Goal: Entertainment & Leisure: Consume media (video, audio)

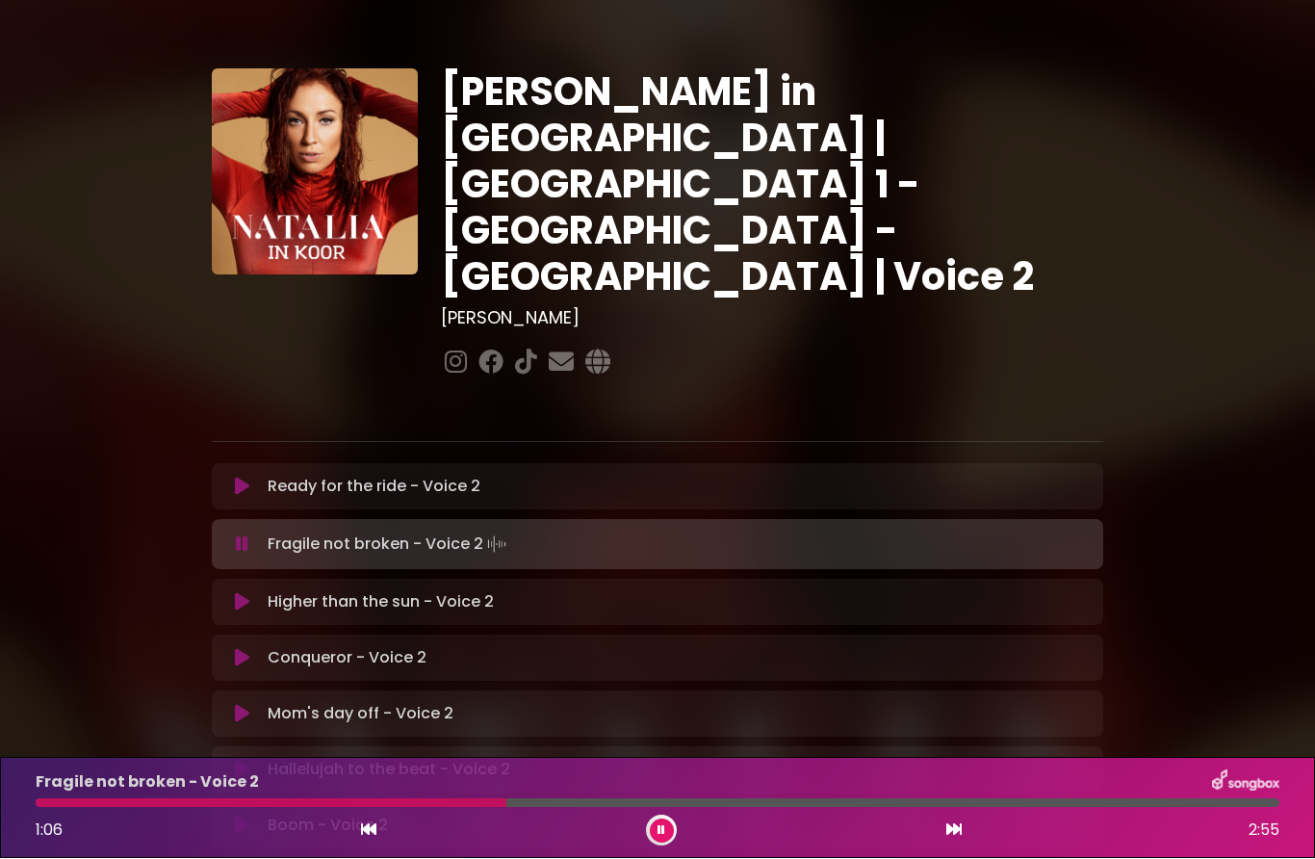
scroll to position [80, 0]
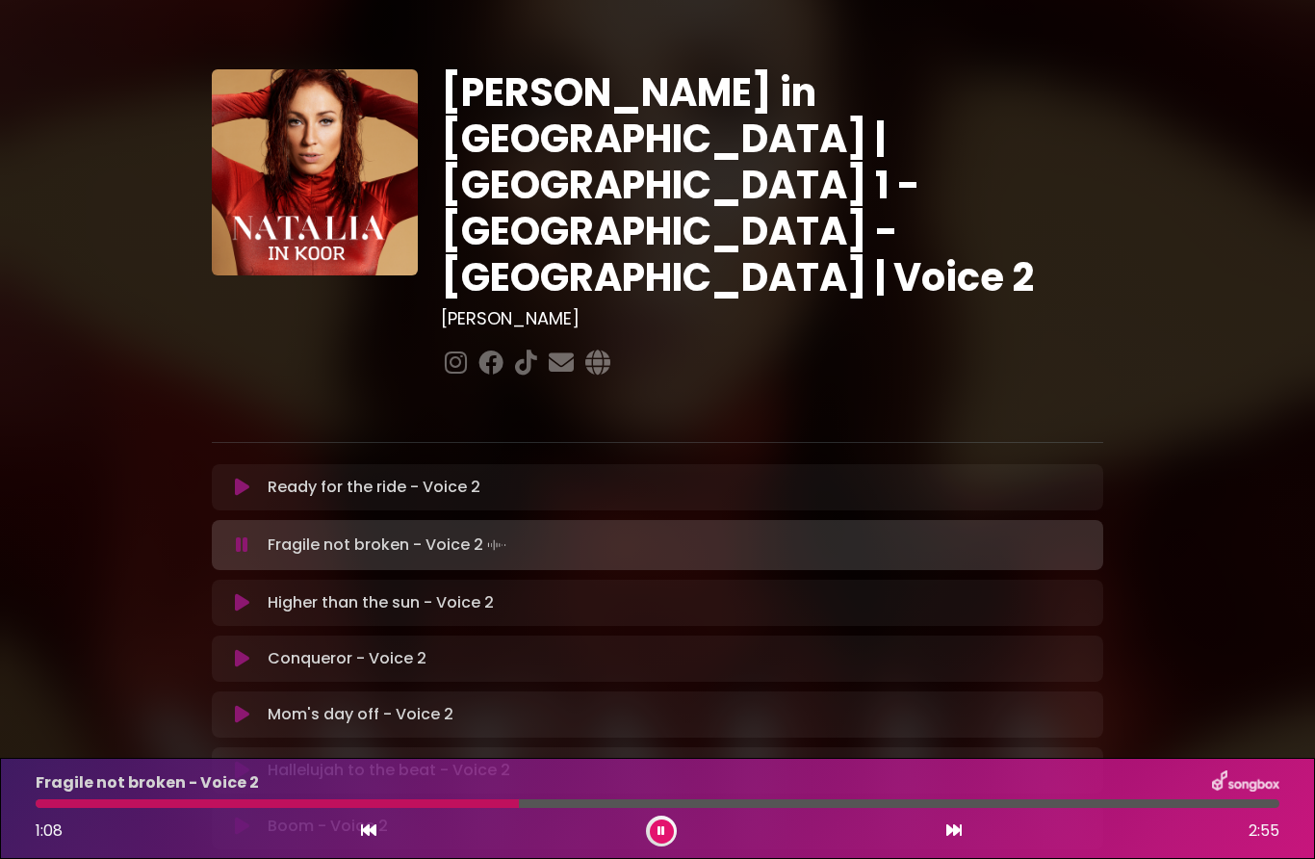
click at [360, 464] on div "Ready for the ride - Voice 2 Loading Track... Your Feedback Name" at bounding box center [657, 487] width 891 height 46
click at [253, 477] on button at bounding box center [241, 486] width 37 height 19
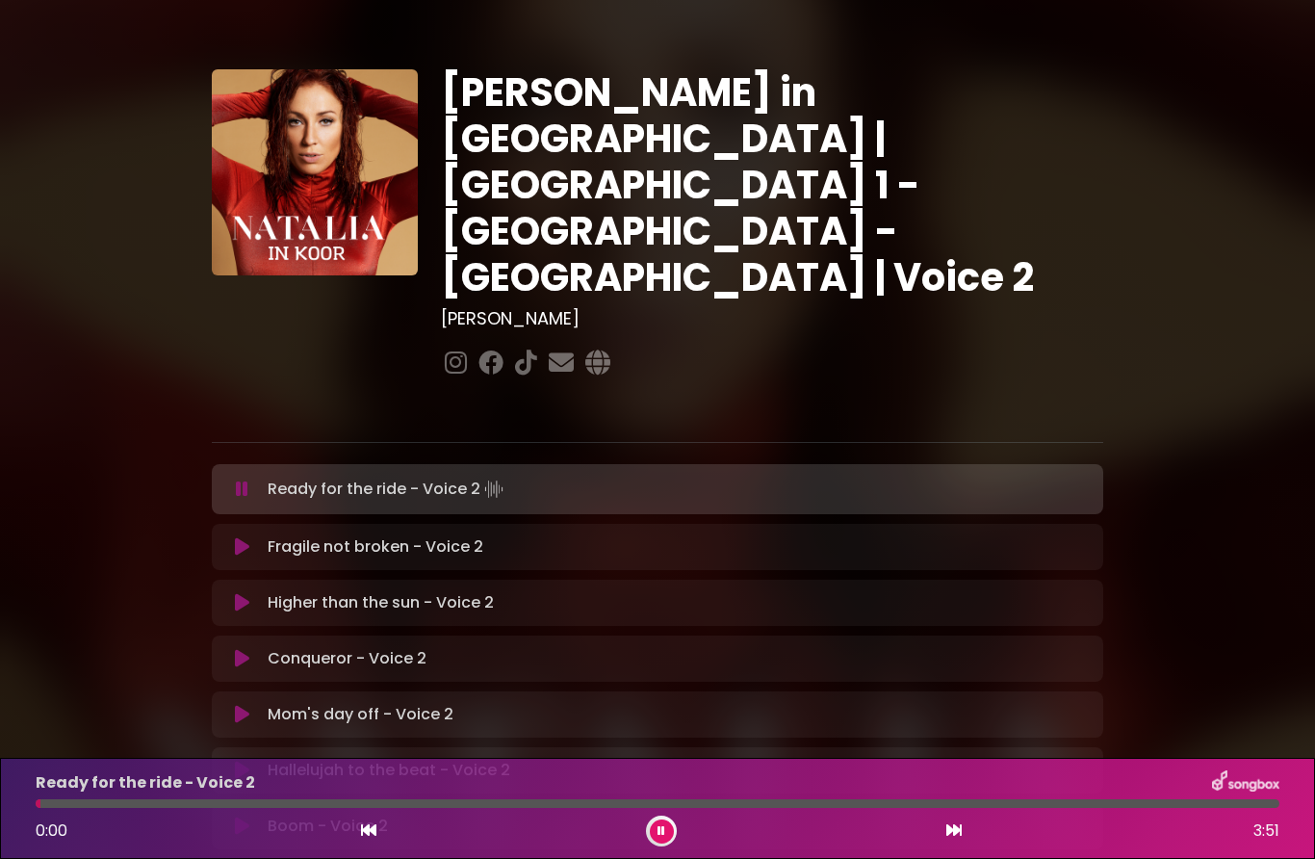
click at [245, 537] on icon at bounding box center [242, 546] width 14 height 19
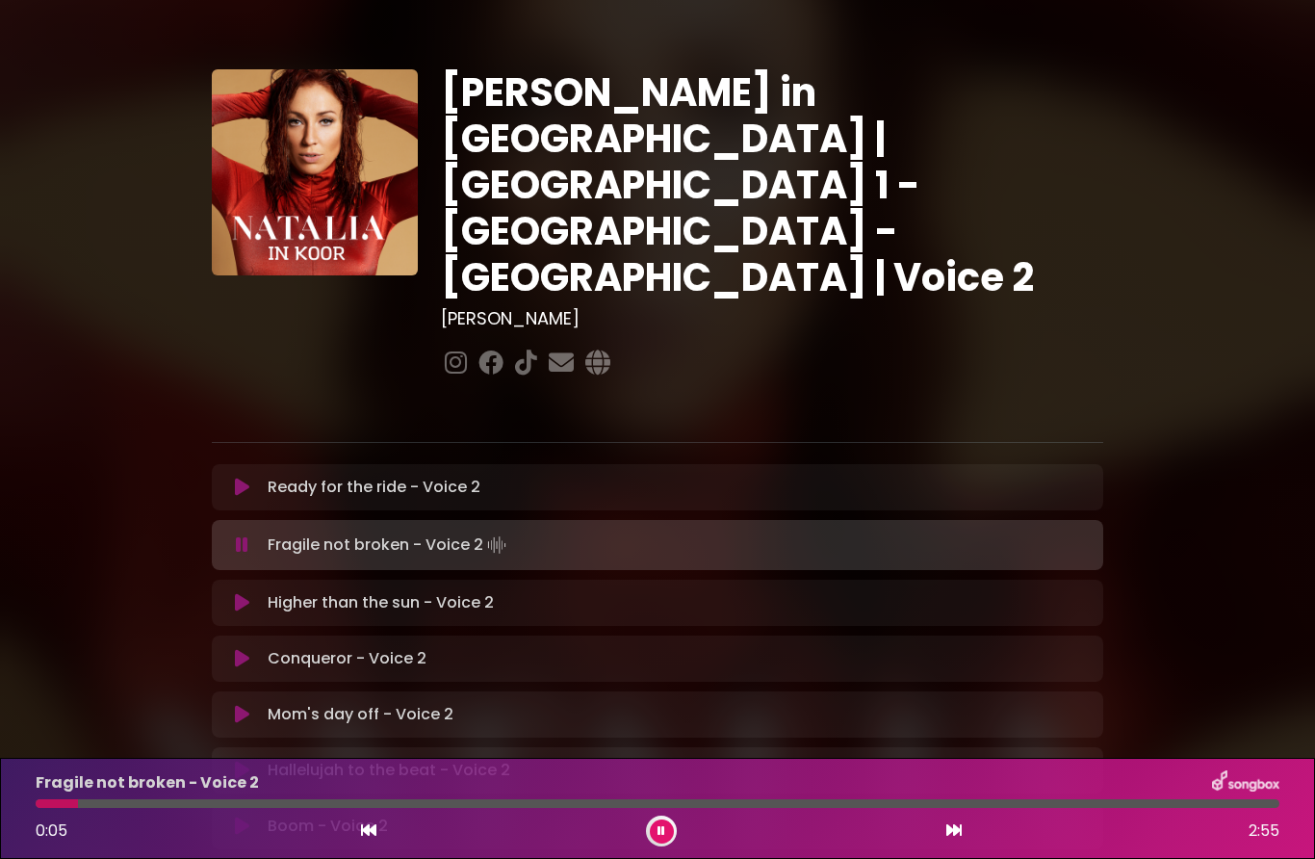
click at [669, 834] on button at bounding box center [662, 831] width 24 height 24
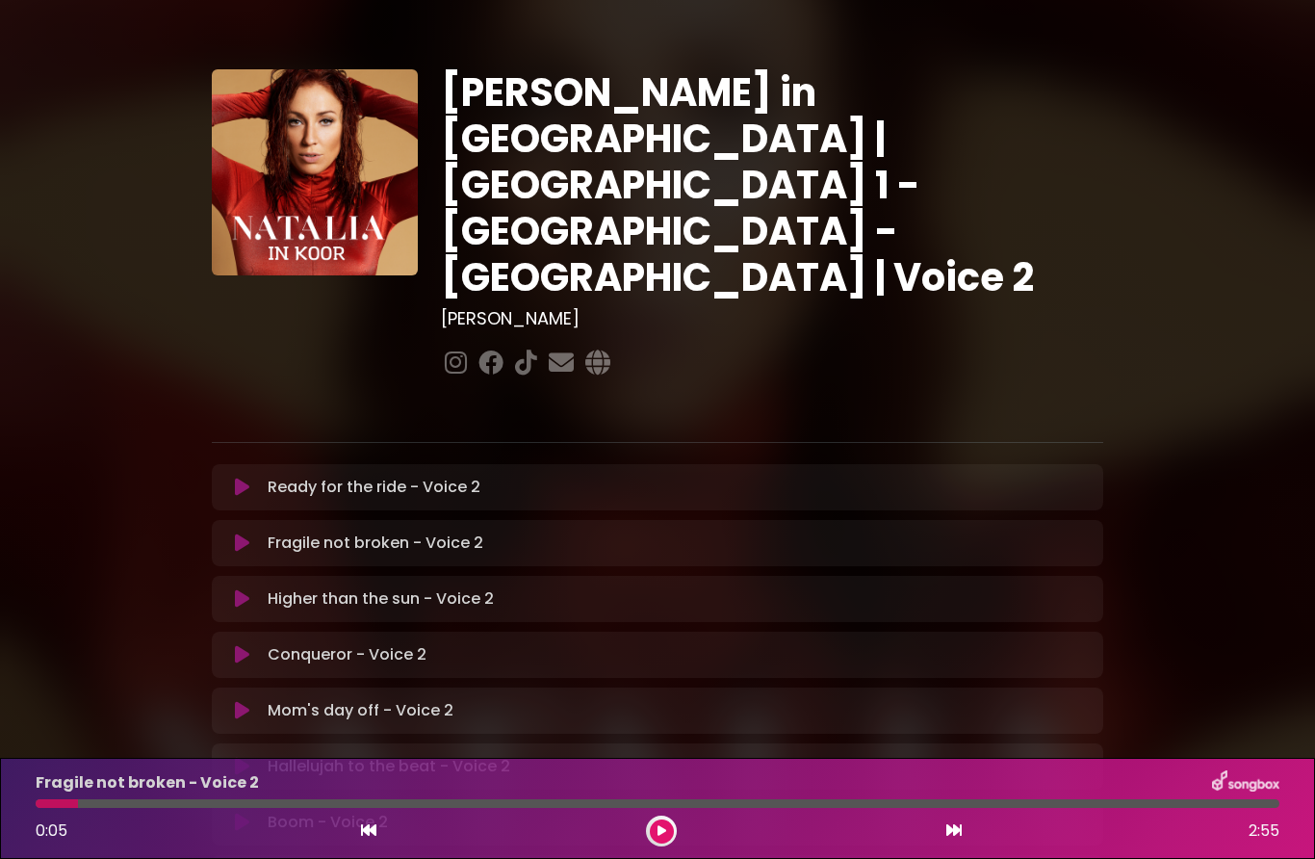
click at [667, 829] on button at bounding box center [662, 831] width 24 height 24
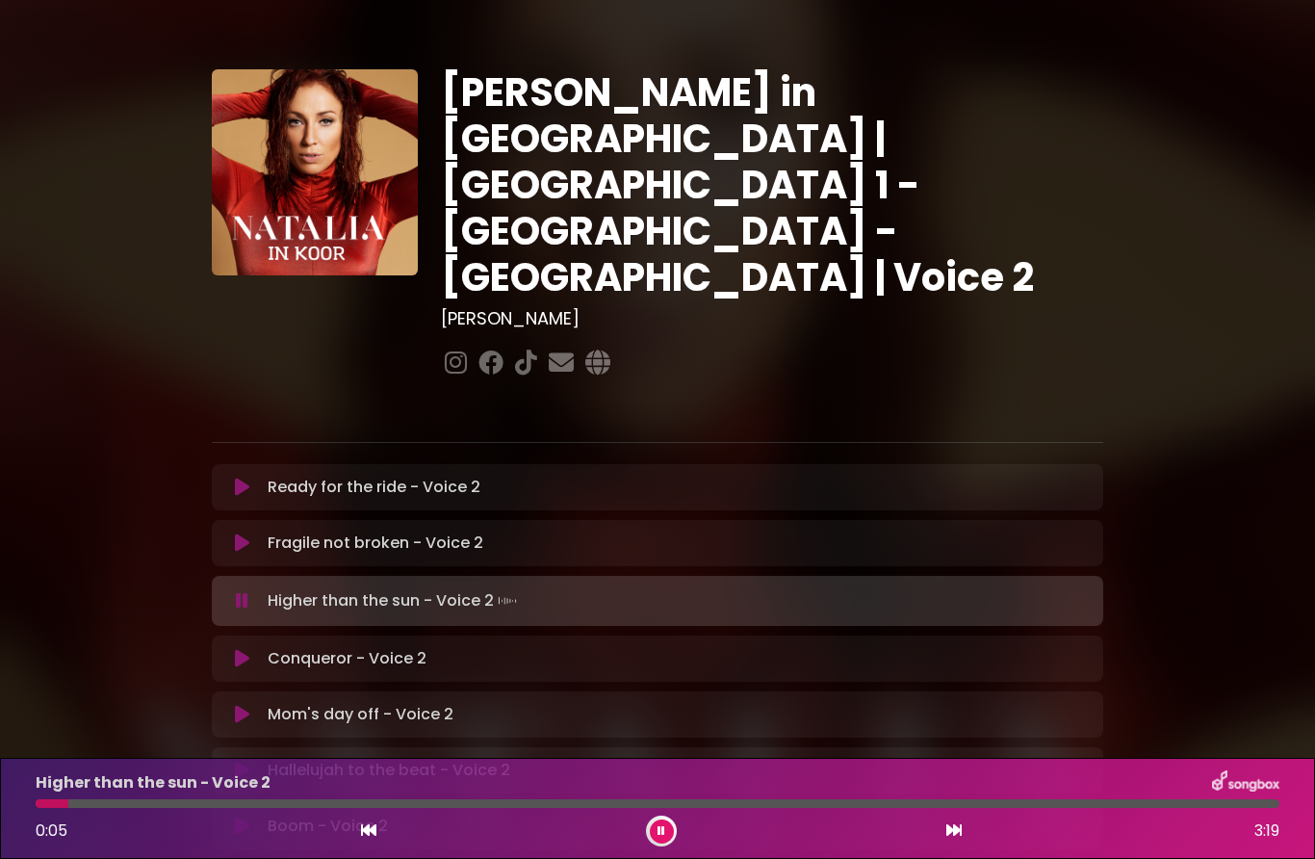
click at [235, 533] on icon at bounding box center [242, 542] width 14 height 19
click at [238, 533] on icon at bounding box center [242, 542] width 14 height 19
click at [253, 533] on button at bounding box center [241, 542] width 37 height 19
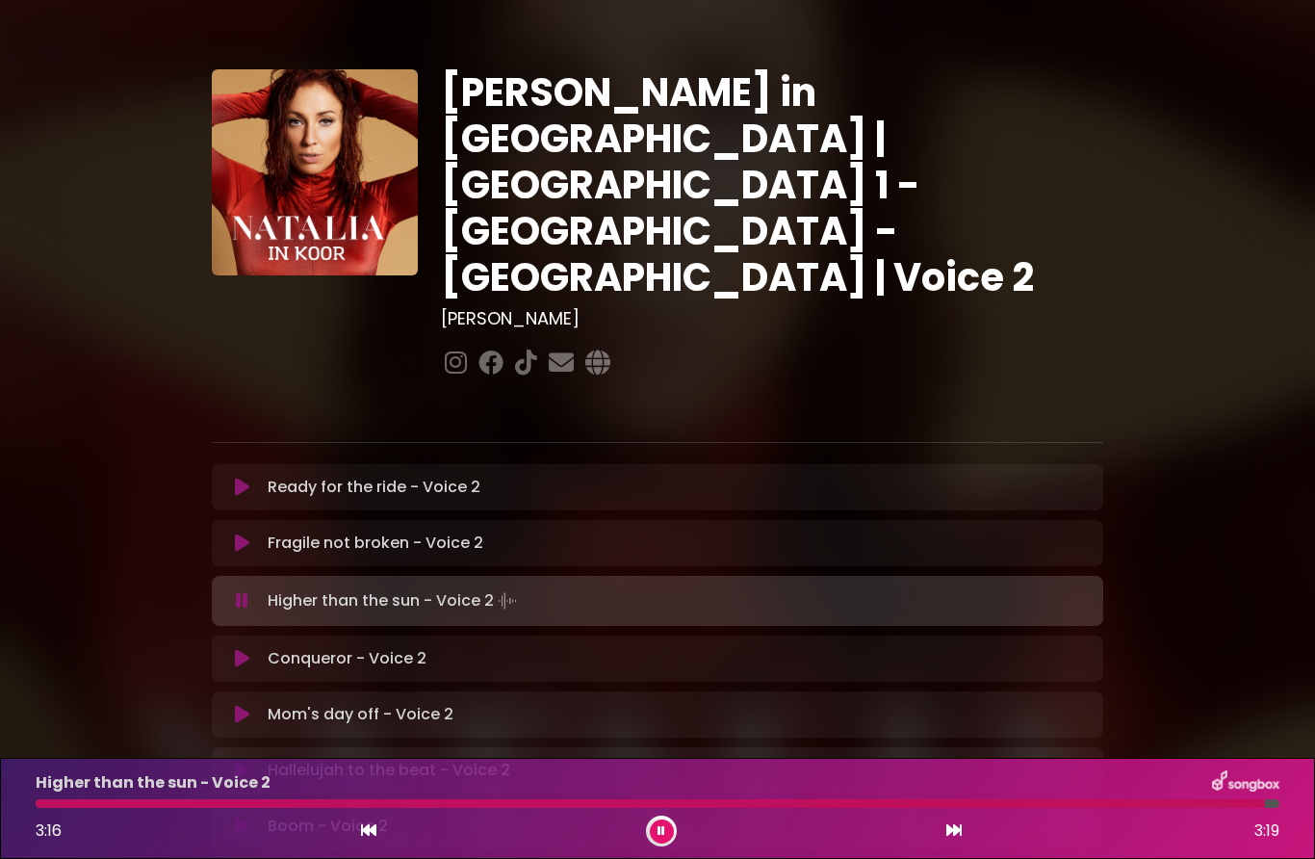
click at [687, 503] on div "Ready for the ride - Voice 2 Loading Track... Your Feedback" at bounding box center [657, 796] width 891 height 664
click at [246, 649] on icon at bounding box center [242, 658] width 14 height 19
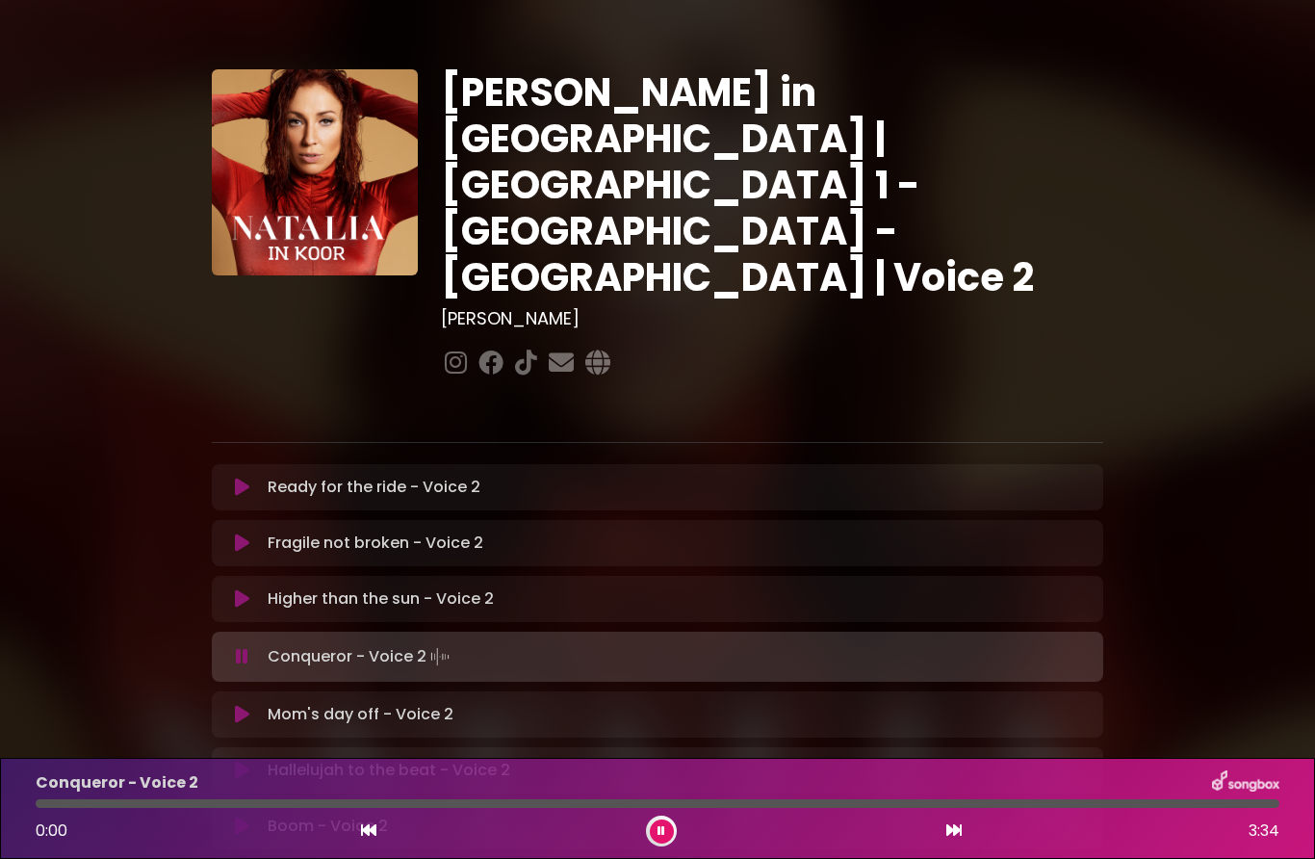
click at [251, 589] on button at bounding box center [241, 598] width 37 height 19
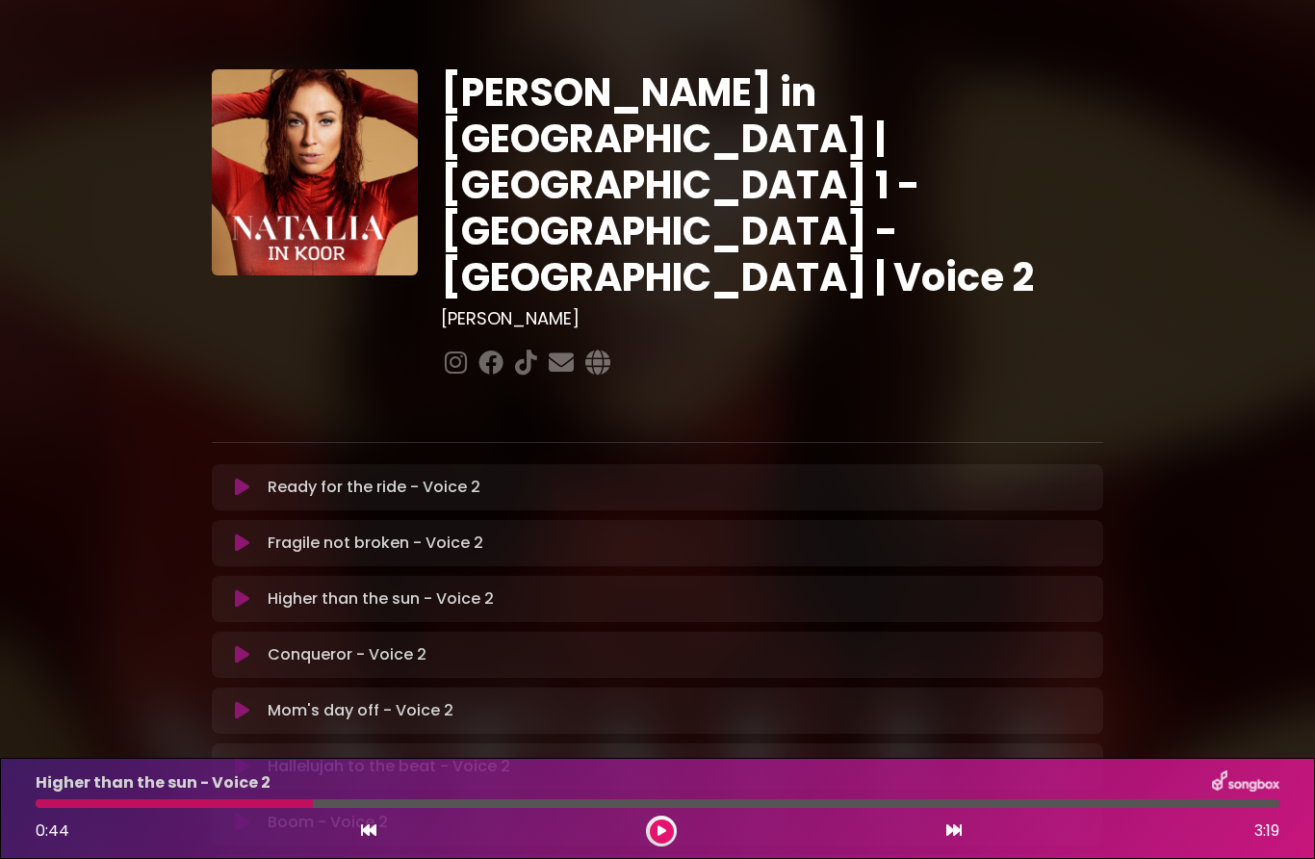
click at [244, 645] on icon at bounding box center [242, 654] width 14 height 19
click at [248, 589] on icon at bounding box center [242, 598] width 14 height 19
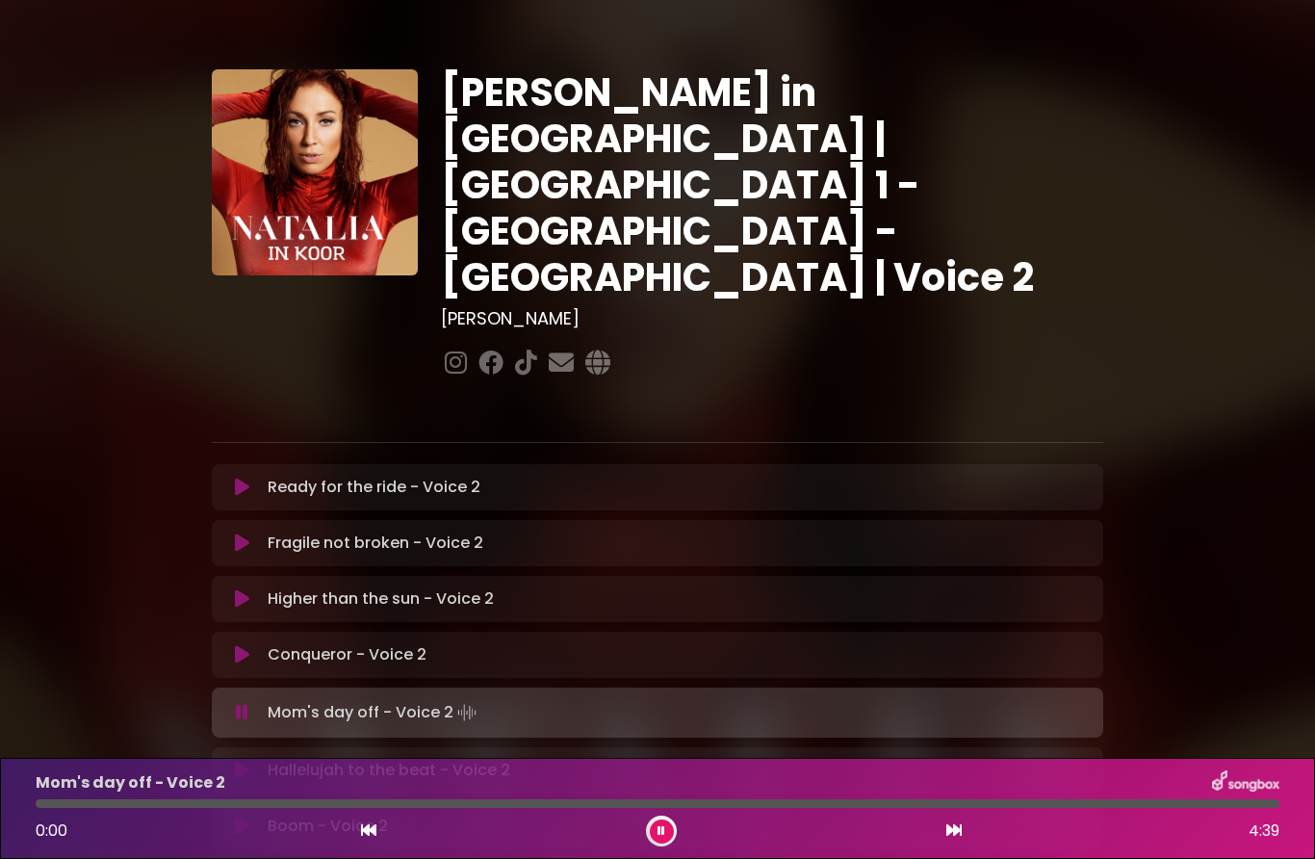
click at [258, 645] on button at bounding box center [241, 654] width 37 height 19
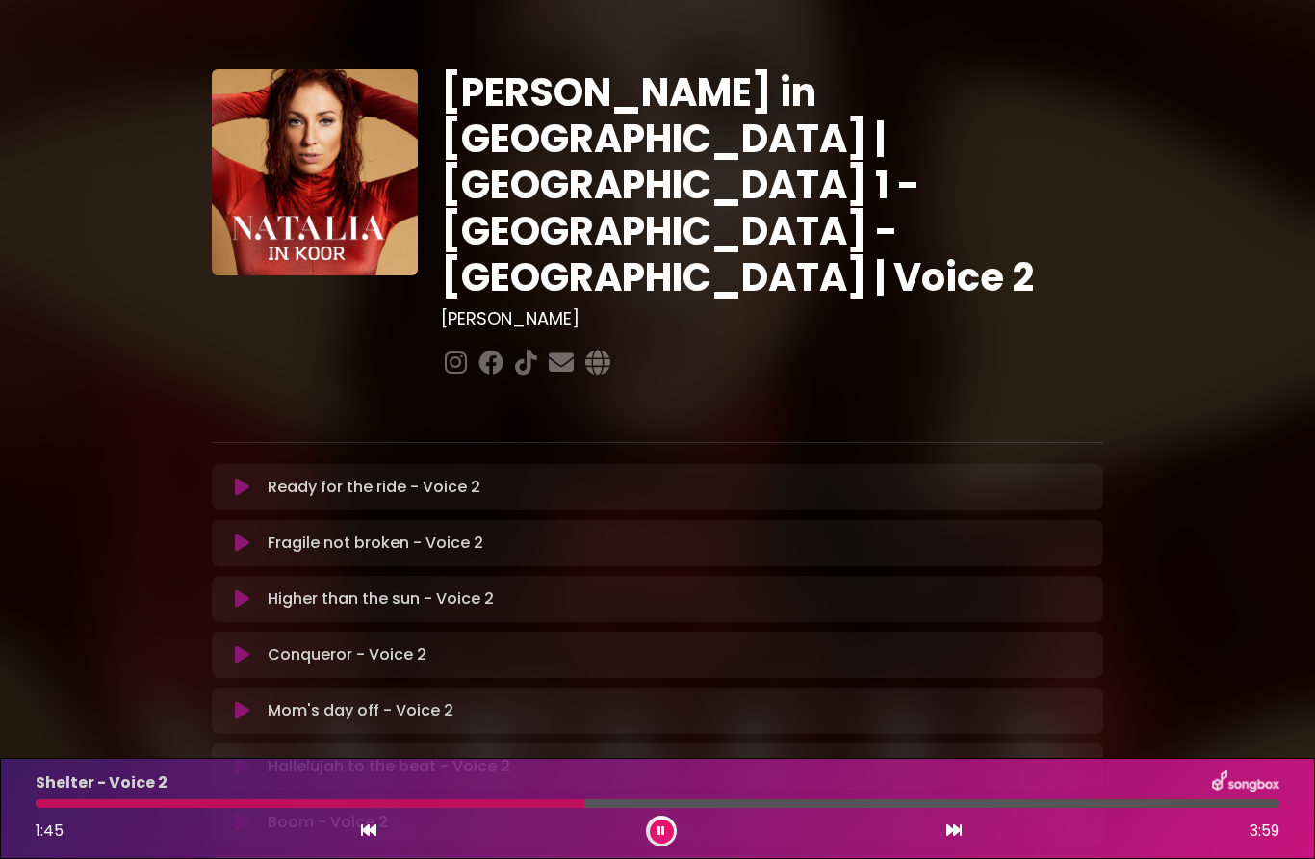
click at [249, 589] on button at bounding box center [241, 598] width 37 height 19
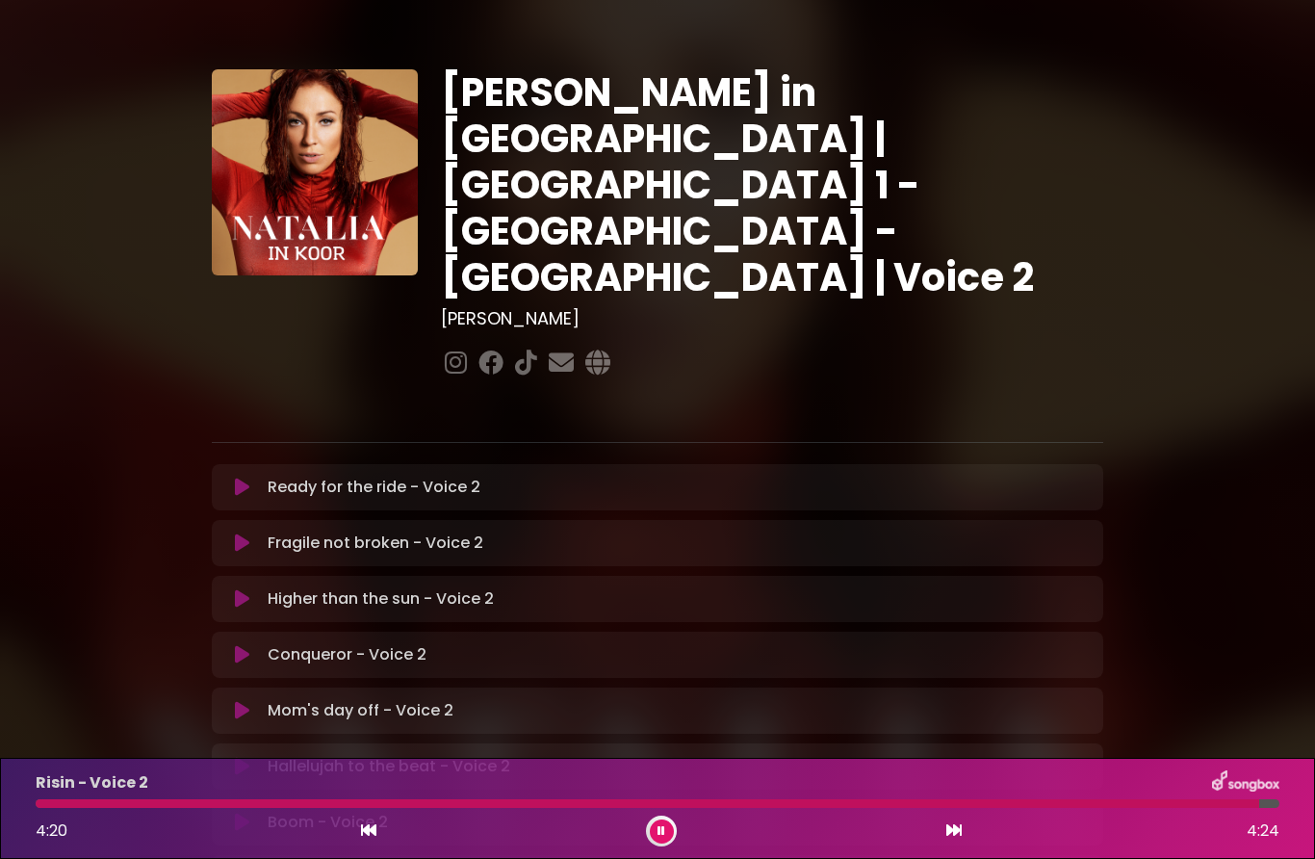
click at [656, 843] on div at bounding box center [661, 830] width 31 height 31
click at [672, 828] on button at bounding box center [662, 831] width 24 height 24
